Goal: Task Accomplishment & Management: Use online tool/utility

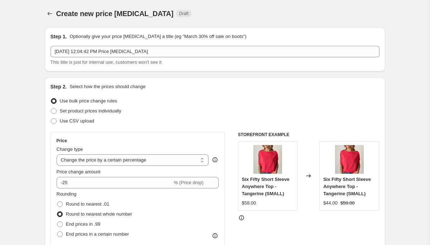
select select "percentage"
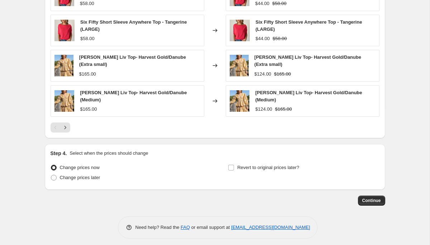
scroll to position [500, 0]
click at [364, 198] on span "Continue" at bounding box center [371, 201] width 19 height 6
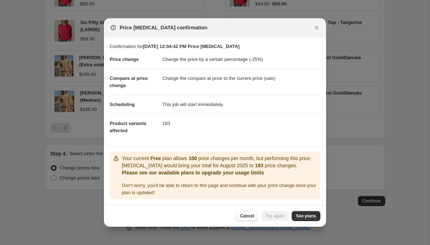
click at [244, 216] on span "Cancel" at bounding box center [247, 216] width 14 height 6
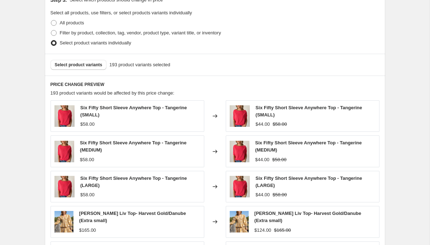
scroll to position [337, 0]
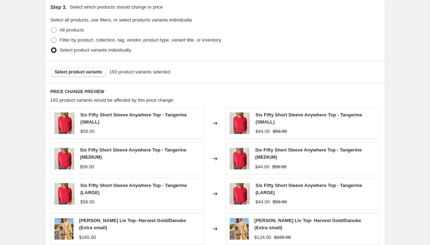
click at [89, 76] on button "Select product variants" at bounding box center [78, 72] width 56 height 10
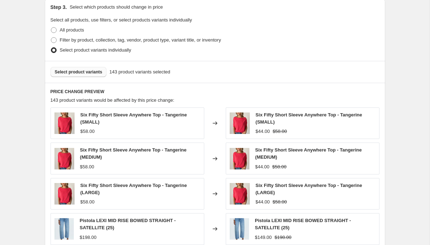
click at [99, 71] on span "Select product variants" at bounding box center [79, 72] width 48 height 6
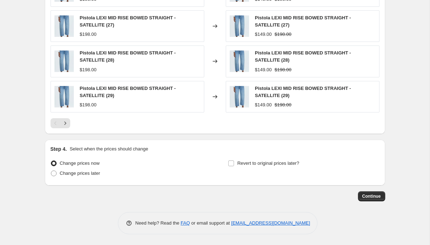
scroll to position [504, 0]
click at [371, 196] on span "Continue" at bounding box center [371, 196] width 19 height 6
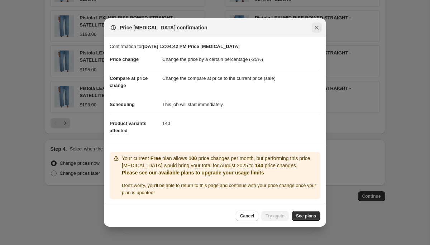
click at [314, 29] on icon "Close" at bounding box center [316, 27] width 7 height 7
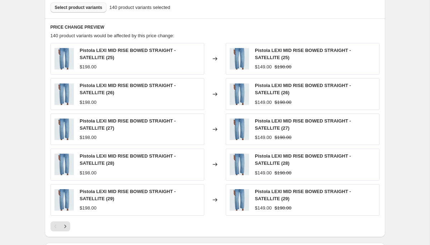
scroll to position [465, 0]
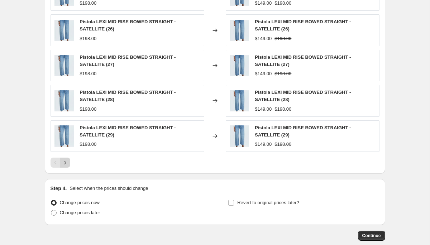
click at [65, 163] on icon "Next" at bounding box center [65, 162] width 7 height 7
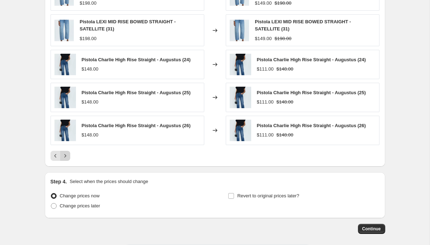
click at [65, 155] on icon "Next" at bounding box center [65, 155] width 7 height 7
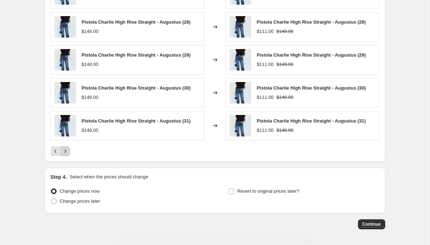
click at [65, 155] on button "Next" at bounding box center [65, 151] width 10 height 10
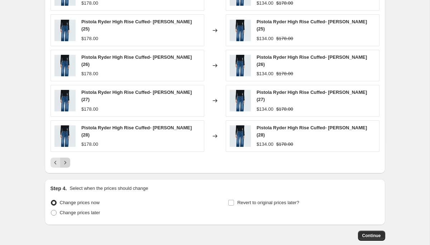
click at [65, 158] on button "Next" at bounding box center [65, 163] width 10 height 10
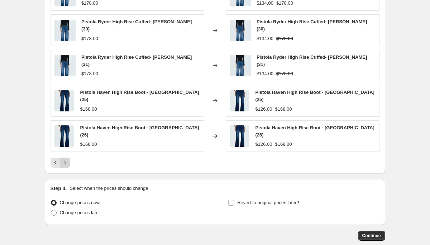
click at [65, 158] on button "Next" at bounding box center [65, 163] width 10 height 10
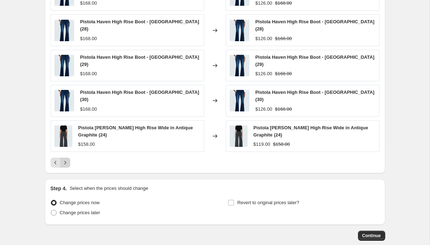
click at [65, 159] on icon "Next" at bounding box center [65, 162] width 7 height 7
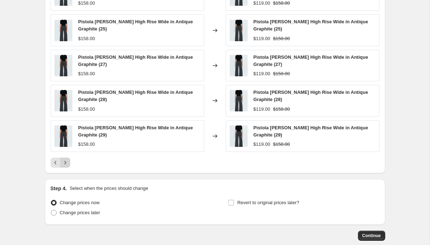
click at [65, 155] on div "Pistola [PERSON_NAME] High Rise Wide in Antique Graphite (26) $158.00 Changed t…" at bounding box center [214, 73] width 329 height 188
click at [64, 162] on icon "Next" at bounding box center [65, 162] width 7 height 7
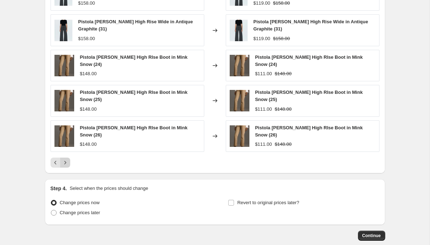
click at [65, 159] on icon "Next" at bounding box center [65, 162] width 7 height 7
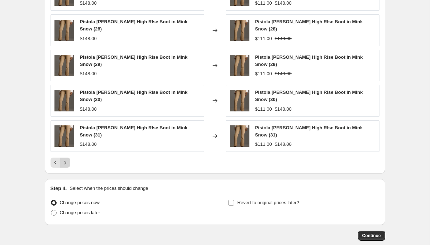
click at [66, 159] on icon "Next" at bounding box center [65, 162] width 7 height 7
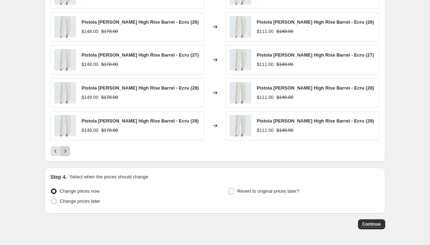
click at [66, 154] on icon "Next" at bounding box center [65, 151] width 7 height 7
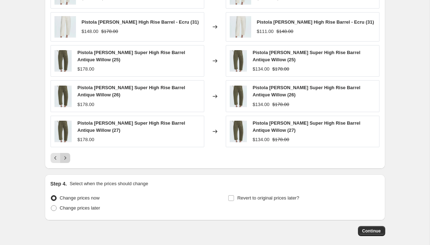
click at [66, 154] on button "Next" at bounding box center [65, 158] width 10 height 10
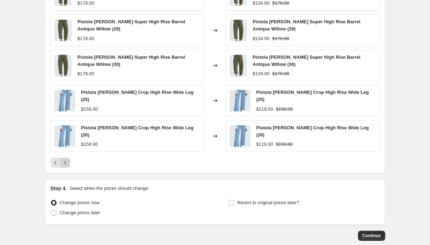
click at [66, 158] on button "Next" at bounding box center [65, 163] width 10 height 10
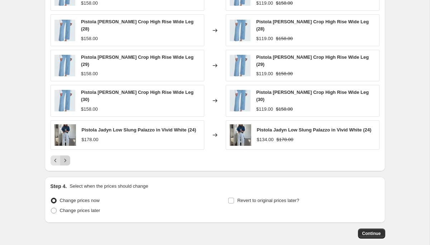
click at [66, 157] on icon "Next" at bounding box center [65, 160] width 7 height 7
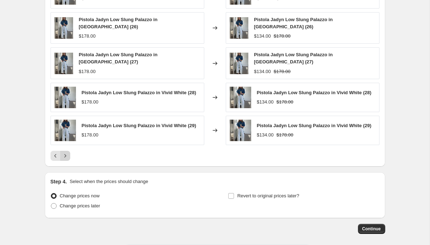
click at [66, 154] on icon "Next" at bounding box center [65, 155] width 7 height 7
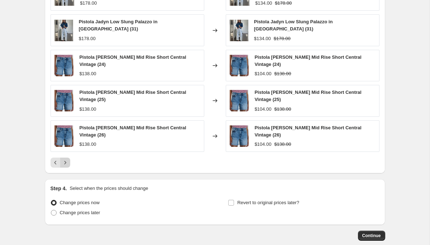
click at [66, 158] on button "Next" at bounding box center [65, 163] width 10 height 10
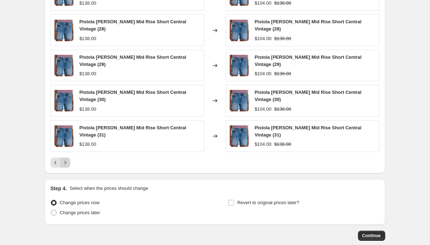
click at [66, 154] on div "Pistola [PERSON_NAME] Mid Rise Short Central Vintage (27) $138.00 Changed to Pi…" at bounding box center [214, 73] width 329 height 188
click at [66, 158] on button "Next" at bounding box center [65, 163] width 10 height 10
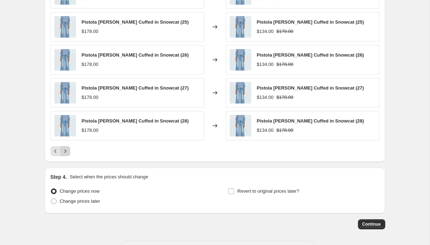
click at [66, 152] on icon "Next" at bounding box center [65, 151] width 7 height 7
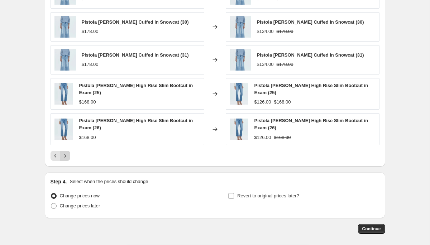
click at [66, 153] on icon "Next" at bounding box center [65, 155] width 7 height 7
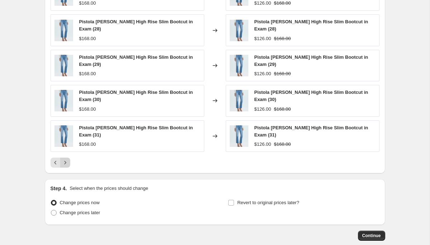
click at [66, 159] on icon "Next" at bounding box center [65, 162] width 7 height 7
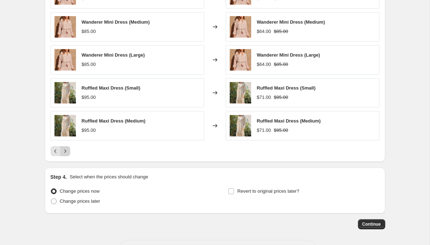
click at [66, 153] on icon "Next" at bounding box center [65, 151] width 7 height 7
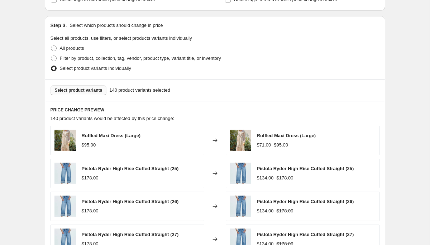
scroll to position [269, 0]
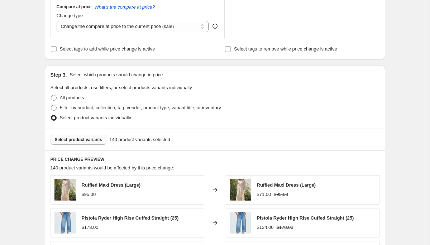
click at [78, 142] on span "Select product variants" at bounding box center [79, 140] width 48 height 6
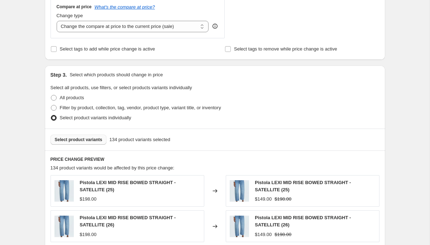
click at [86, 141] on span "Select product variants" at bounding box center [79, 140] width 48 height 6
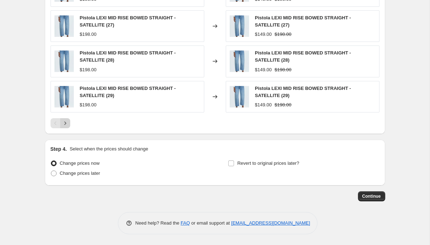
click at [63, 123] on icon "Next" at bounding box center [65, 123] width 7 height 7
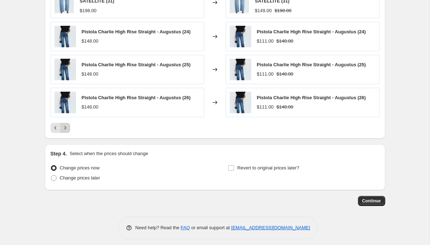
click at [63, 124] on button "Next" at bounding box center [65, 128] width 10 height 10
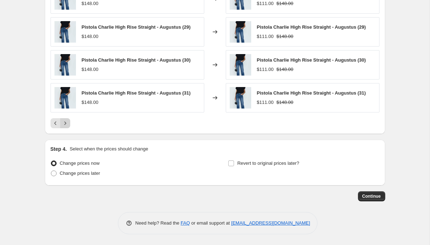
click at [63, 124] on icon "Next" at bounding box center [65, 123] width 7 height 7
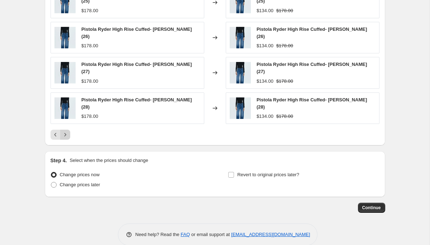
click at [63, 131] on icon "Next" at bounding box center [65, 134] width 7 height 7
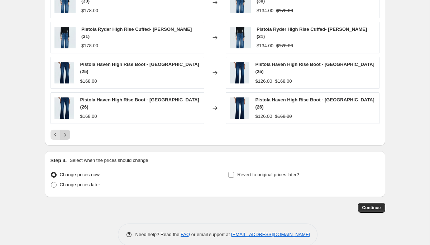
click at [63, 131] on icon "Next" at bounding box center [65, 134] width 7 height 7
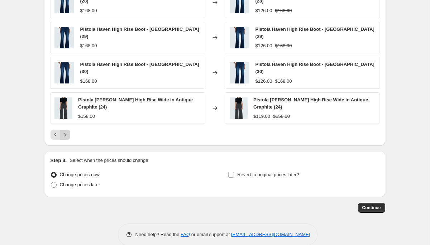
click at [63, 131] on icon "Next" at bounding box center [65, 134] width 7 height 7
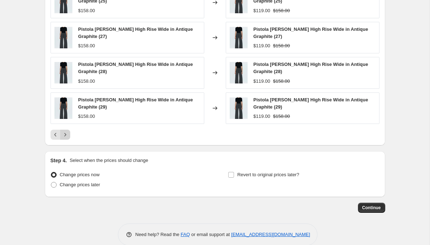
click at [63, 124] on div "Pistola [PERSON_NAME] High Rise Wide in Antique Graphite (29) $158.00" at bounding box center [127, 108] width 154 height 32
click at [64, 131] on button "Next" at bounding box center [65, 135] width 10 height 10
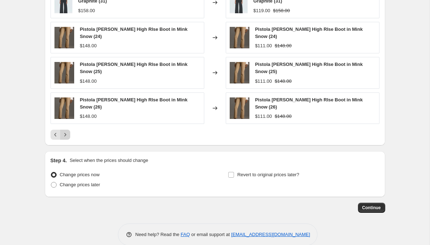
click at [67, 131] on icon "Next" at bounding box center [65, 134] width 7 height 7
click at [67, 130] on div "PRICE CHANGE PREVIEW 126 product variants would be affected by this price chang…" at bounding box center [215, 36] width 340 height 219
click at [68, 131] on icon "Next" at bounding box center [65, 134] width 7 height 7
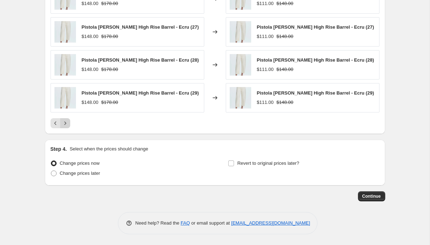
click at [68, 124] on icon "Next" at bounding box center [65, 123] width 7 height 7
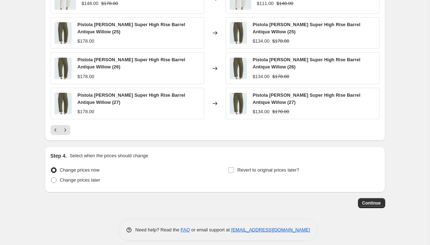
click at [68, 124] on div "Pistola [PERSON_NAME] High Rise Barrel - Ecru (30) $148.00 $178.00 Changed to P…" at bounding box center [214, 43] width 329 height 184
click at [67, 126] on button "Next" at bounding box center [65, 130] width 10 height 10
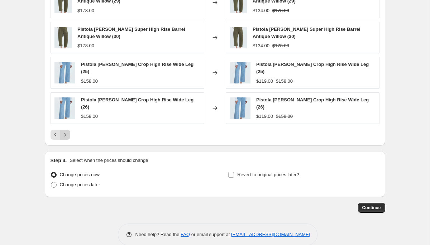
click at [67, 130] on button "Next" at bounding box center [65, 135] width 10 height 10
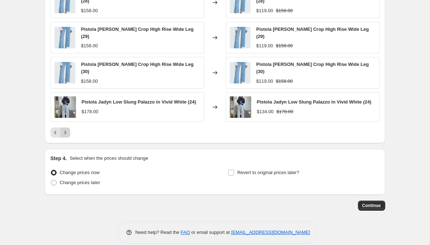
click at [67, 129] on icon "Next" at bounding box center [65, 132] width 7 height 7
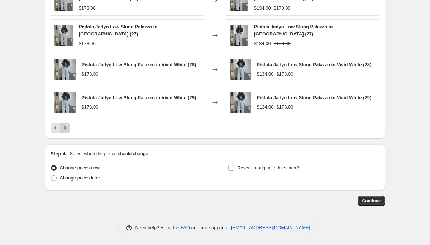
click at [67, 126] on icon "Next" at bounding box center [65, 127] width 7 height 7
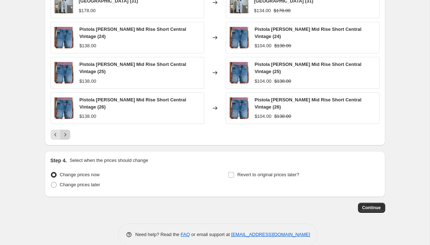
click at [67, 130] on button "Next" at bounding box center [65, 135] width 10 height 10
click at [67, 127] on div "Pistola [PERSON_NAME] Mid Rise Short Central Vintage (27) $138.00 Changed to Pi…" at bounding box center [214, 45] width 329 height 188
click at [66, 131] on icon "Next" at bounding box center [65, 134] width 7 height 7
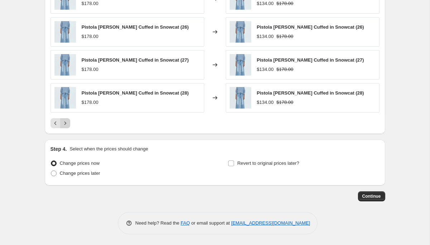
click at [66, 122] on icon "Next" at bounding box center [65, 123] width 7 height 7
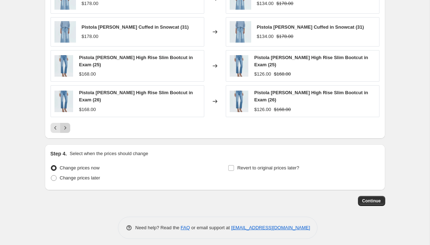
click at [66, 124] on icon "Next" at bounding box center [65, 127] width 7 height 7
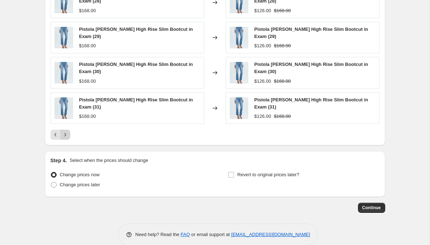
click at [66, 131] on icon "Next" at bounding box center [65, 134] width 7 height 7
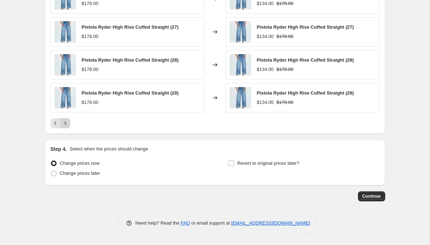
click at [66, 122] on icon "Next" at bounding box center [65, 123] width 7 height 7
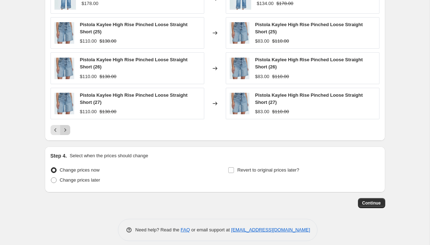
click at [66, 122] on div "Pistola Ryder High Rise Cuffed Straight (30) $178.00 Changed to Pistola Ryder H…" at bounding box center [214, 43] width 329 height 184
click at [65, 125] on button "Next" at bounding box center [65, 130] width 10 height 10
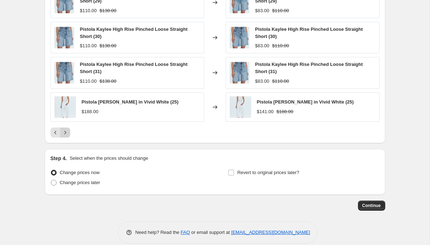
click at [64, 131] on icon "Next" at bounding box center [65, 132] width 7 height 7
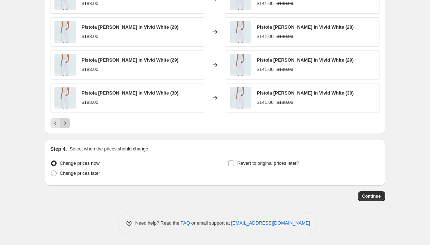
click at [66, 126] on icon "Next" at bounding box center [65, 123] width 7 height 7
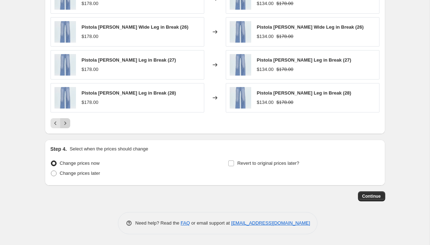
click at [66, 126] on icon "Next" at bounding box center [65, 123] width 7 height 7
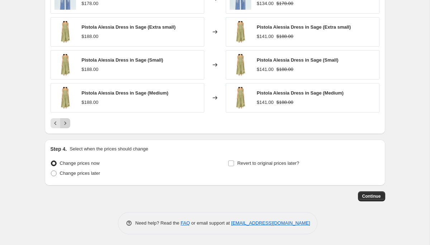
click at [66, 126] on icon "Next" at bounding box center [65, 123] width 7 height 7
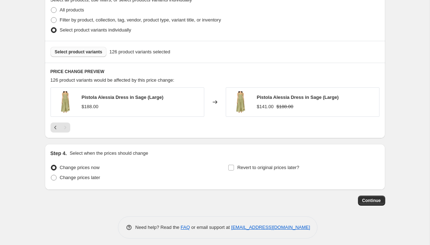
scroll to position [356, 0]
click at [98, 54] on span "Select product variants" at bounding box center [79, 52] width 48 height 6
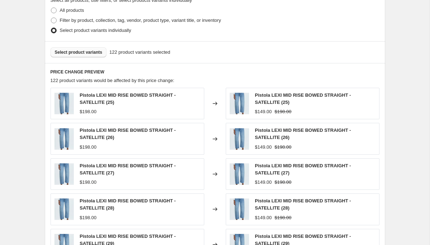
click at [96, 50] on span "Select product variants" at bounding box center [79, 52] width 48 height 6
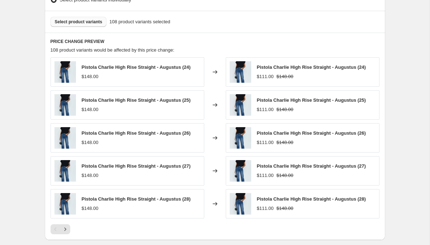
scroll to position [420, 0]
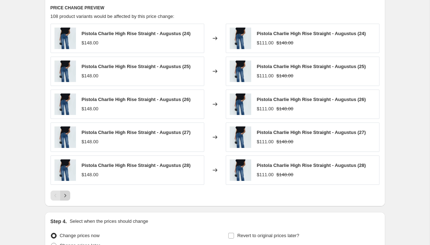
click at [67, 194] on icon "Next" at bounding box center [65, 195] width 7 height 7
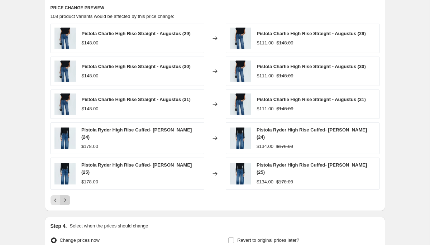
click at [67, 197] on icon "Next" at bounding box center [65, 200] width 7 height 7
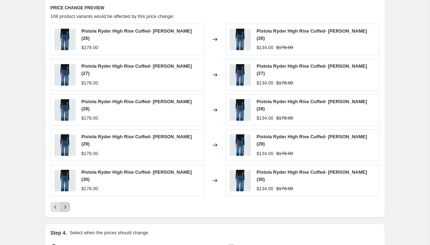
click at [67, 203] on icon "Next" at bounding box center [65, 206] width 7 height 7
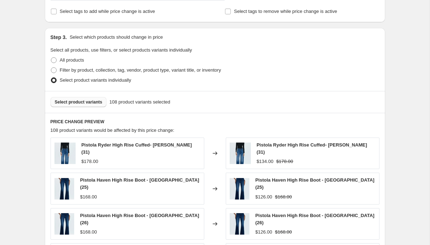
scroll to position [254, 0]
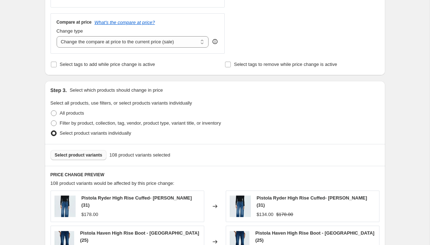
click at [90, 162] on div "Select product variants 108 product variants selected" at bounding box center [215, 155] width 340 height 22
click at [92, 155] on span "Select product variants" at bounding box center [79, 155] width 48 height 6
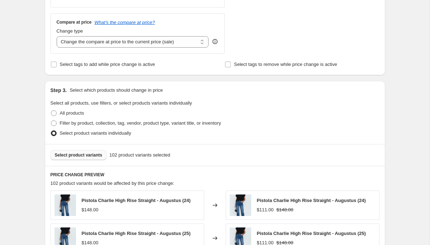
click at [98, 155] on span "Select product variants" at bounding box center [79, 155] width 48 height 6
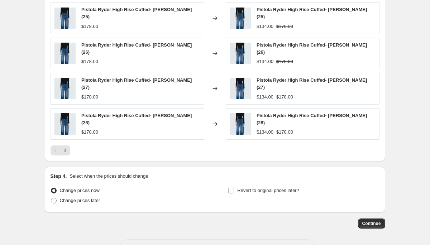
scroll to position [488, 0]
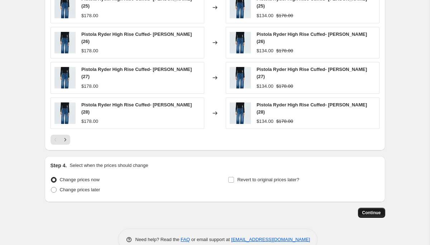
click at [360, 208] on button "Continue" at bounding box center [371, 213] width 27 height 10
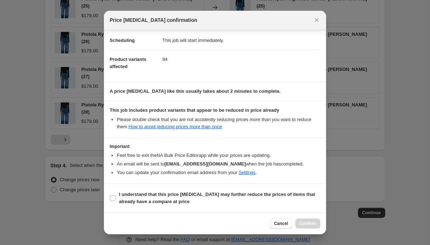
scroll to position [57, 0]
click at [112, 197] on input "I understand that this price [MEDICAL_DATA] may further reduce the prices of it…" at bounding box center [113, 198] width 6 height 6
checkbox input "true"
click at [307, 221] on span "Confirm" at bounding box center [307, 224] width 16 height 6
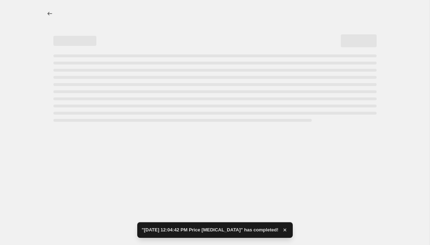
select select "percentage"
